Goal: Find specific page/section

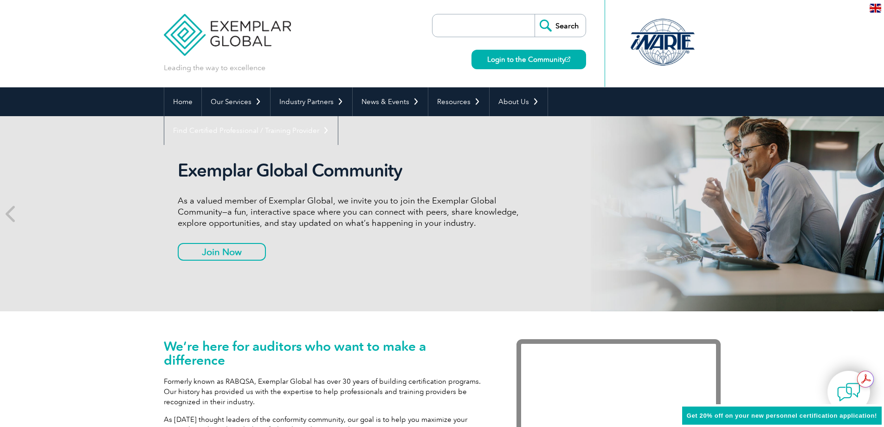
click at [475, 21] on input "search" at bounding box center [485, 25] width 97 height 22
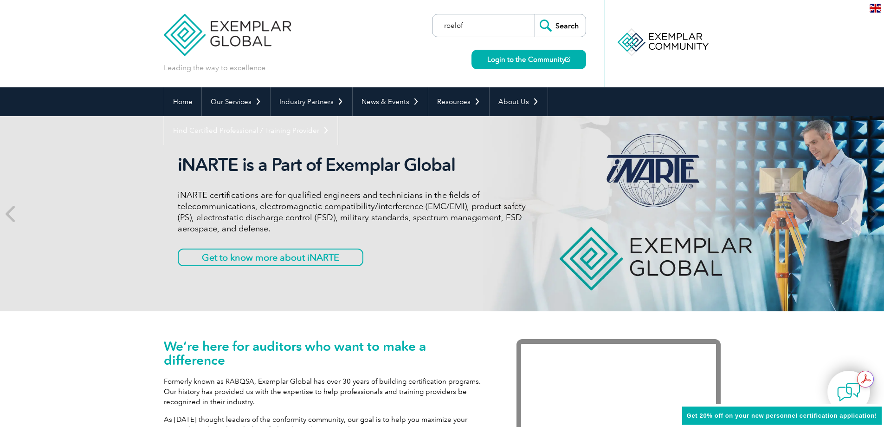
type input "roelof"
click at [535, 14] on input "Search" at bounding box center [560, 25] width 51 height 22
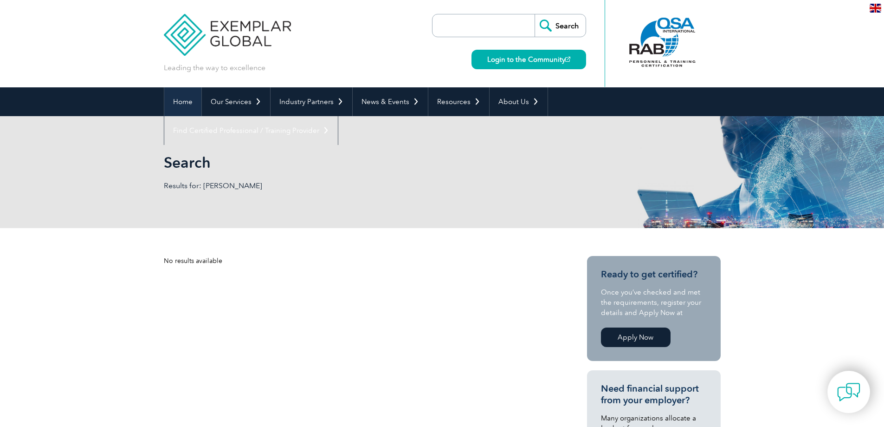
click at [197, 105] on link "Home" at bounding box center [182, 101] width 37 height 29
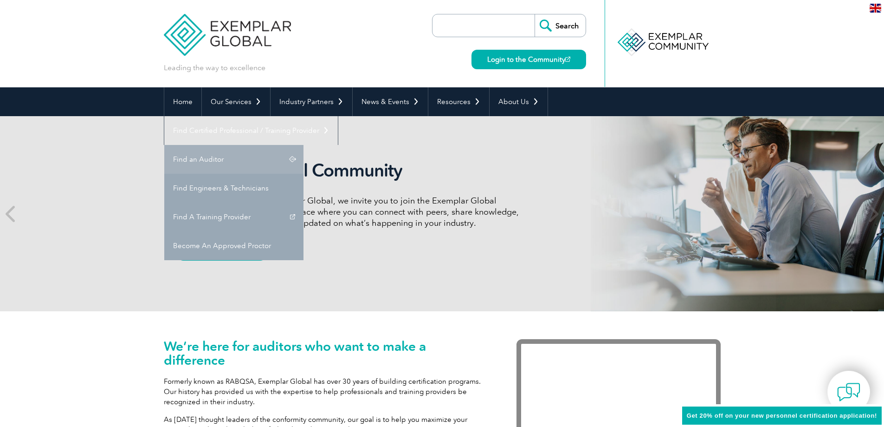
click at [304, 145] on link "Find an Auditor" at bounding box center [233, 159] width 139 height 29
